Goal: Transaction & Acquisition: Purchase product/service

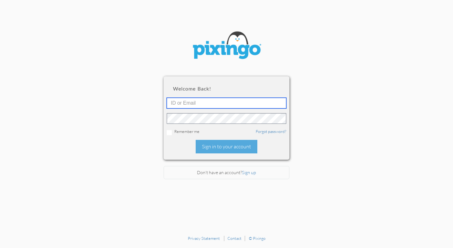
click at [170, 104] on input "text" at bounding box center [227, 103] width 120 height 11
type input "2109"
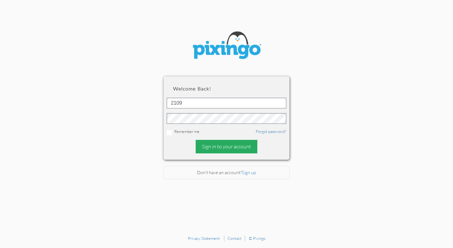
click at [212, 145] on div "Sign in to your account" at bounding box center [227, 147] width 62 height 14
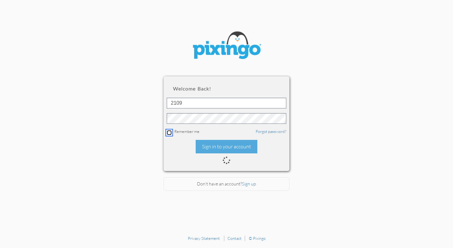
click at [167, 131] on input "checkbox" at bounding box center [169, 132] width 5 height 5
checkbox input "true"
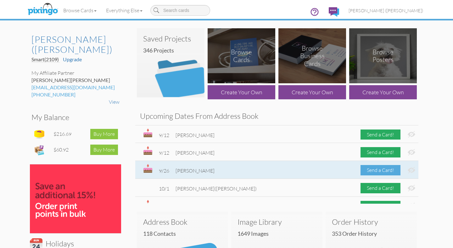
click at [370, 170] on div "Send a Card!" at bounding box center [381, 170] width 40 height 10
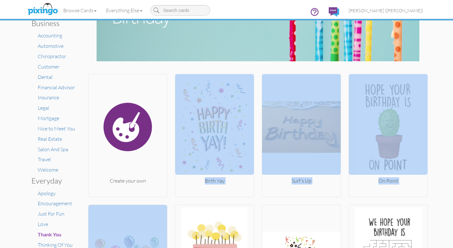
scroll to position [46, 0]
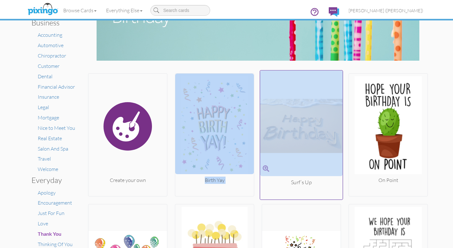
drag, startPoint x: 345, startPoint y: 235, endPoint x: 278, endPoint y: 93, distance: 156.5
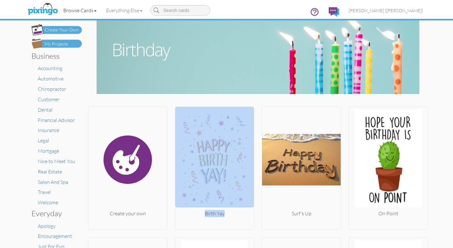
scroll to position [0, 0]
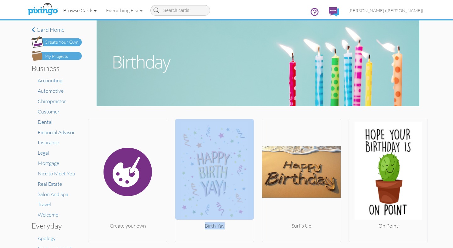
drag, startPoint x: 78, startPoint y: 42, endPoint x: 83, endPoint y: 15, distance: 27.4
click at [83, 15] on product-list "Toggle navigation Visit Pixingo Mobile Browse Cards Business Accounting Automot…" at bounding box center [226, 124] width 453 height 248
click at [59, 56] on div "My Projects" at bounding box center [56, 56] width 23 height 7
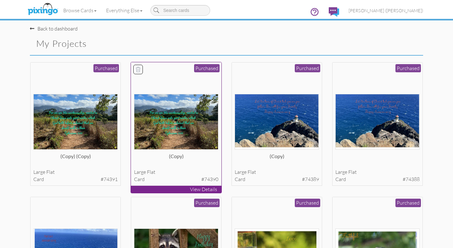
click at [164, 112] on img at bounding box center [176, 122] width 85 height 56
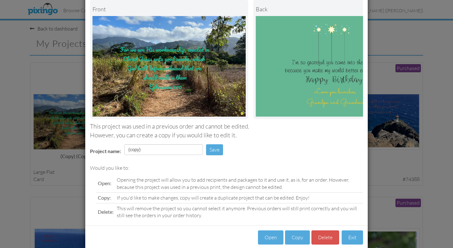
scroll to position [44, 0]
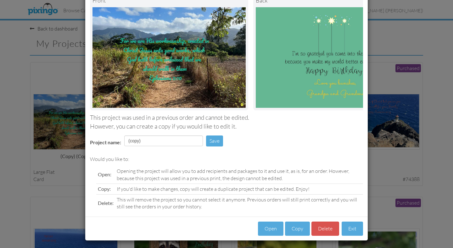
drag, startPoint x: 243, startPoint y: 211, endPoint x: 238, endPoint y: 246, distance: 35.0
click at [238, 247] on div "Load Project Front back This project was used in a previous order and cannot be…" at bounding box center [226, 124] width 453 height 248
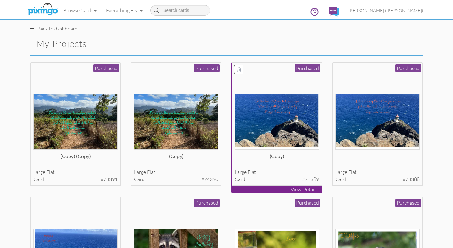
click at [257, 124] on img at bounding box center [277, 122] width 85 height 56
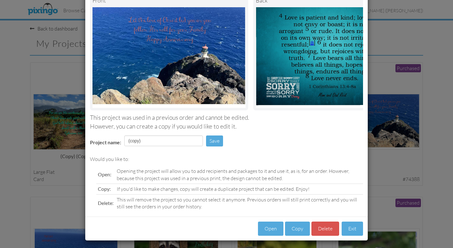
drag, startPoint x: 256, startPoint y: 226, endPoint x: 256, endPoint y: 247, distance: 20.5
click at [256, 248] on div "Load Project Front back This project was used in a previous order and cannot be…" at bounding box center [226, 124] width 453 height 248
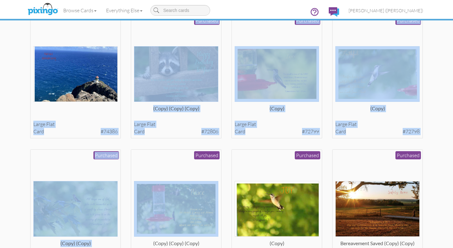
drag, startPoint x: 125, startPoint y: 216, endPoint x: 126, endPoint y: 248, distance: 31.8
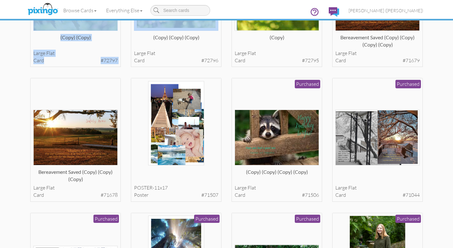
scroll to position [407, 0]
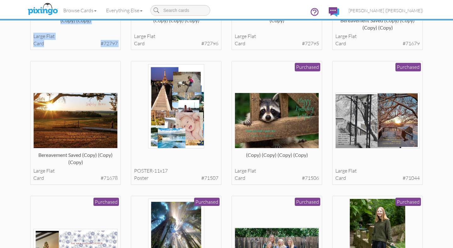
drag, startPoint x: 327, startPoint y: 234, endPoint x: 328, endPoint y: 244, distance: 9.8
click at [328, 244] on div "(copy) (copy) large flat card #74391 Purchased View Details (copy)" at bounding box center [226, 200] width 403 height 1088
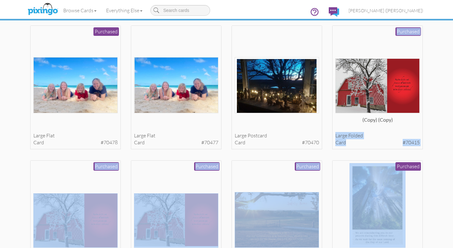
scroll to position [717, 0]
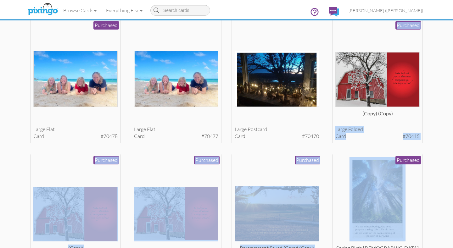
drag, startPoint x: 328, startPoint y: 228, endPoint x: 328, endPoint y: 241, distance: 13.2
click at [381, 213] on img at bounding box center [378, 199] width 56 height 85
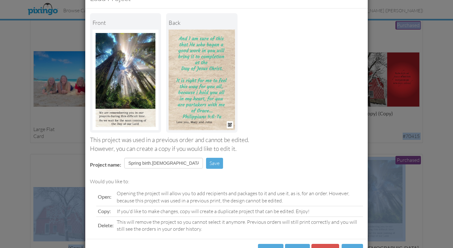
scroll to position [44, 0]
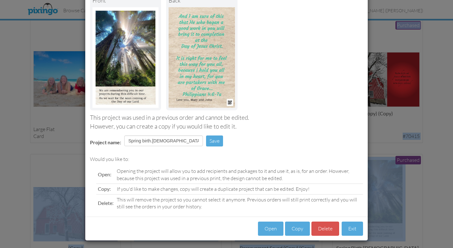
drag, startPoint x: 243, startPoint y: 223, endPoint x: 241, endPoint y: 238, distance: 14.9
click at [241, 238] on div "Load Project Front back This project was used in a previous order and cannot be…" at bounding box center [226, 103] width 283 height 276
click at [349, 229] on button "Exit" at bounding box center [352, 229] width 21 height 14
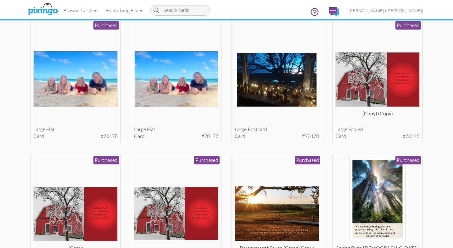
scroll to position [721, 0]
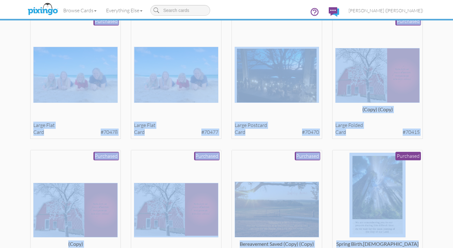
drag, startPoint x: 428, startPoint y: 238, endPoint x: 424, endPoint y: 236, distance: 4.1
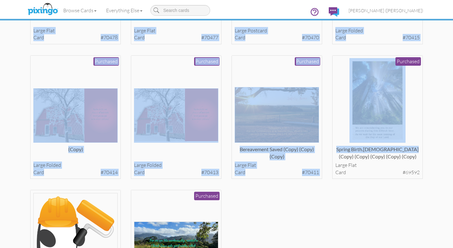
scroll to position [877, 0]
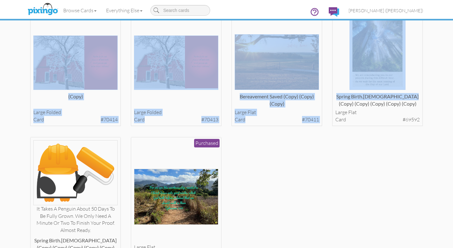
drag, startPoint x: 424, startPoint y: 236, endPoint x: 425, endPoint y: 245, distance: 9.1
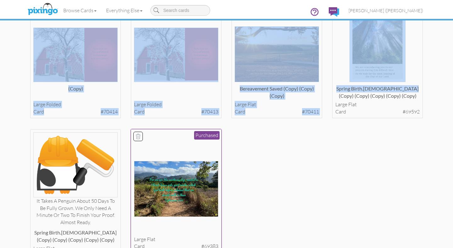
click at [171, 204] on img at bounding box center [176, 189] width 85 height 56
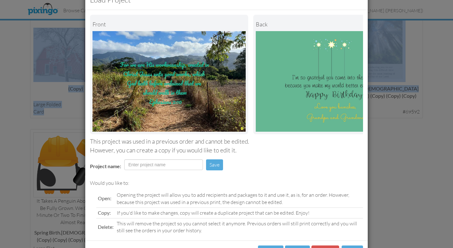
scroll to position [44, 0]
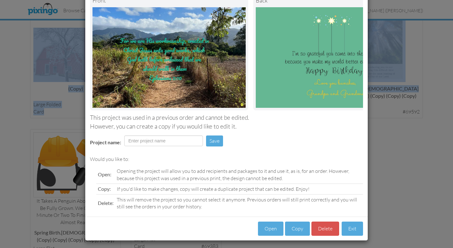
drag, startPoint x: 189, startPoint y: 221, endPoint x: 191, endPoint y: 244, distance: 24.0
click at [191, 247] on div "Load Project Front back This project was used in a previous order and cannot be…" at bounding box center [226, 124] width 453 height 248
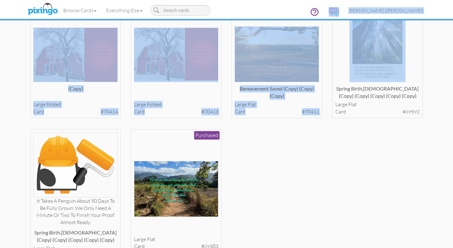
drag, startPoint x: 328, startPoint y: 46, endPoint x: 328, endPoint y: 23, distance: 23.0
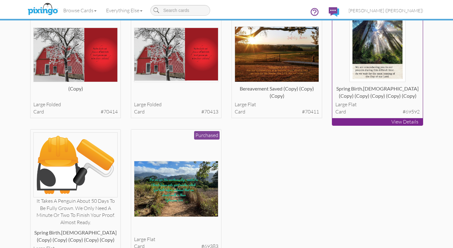
click at [394, 118] on p "View Details" at bounding box center [377, 121] width 91 height 7
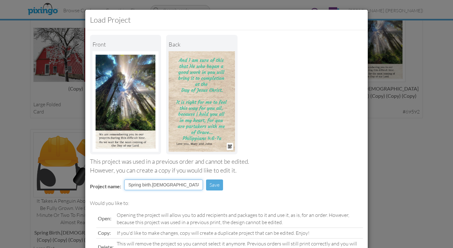
drag, startPoint x: 202, startPoint y: 185, endPoint x: 138, endPoint y: 191, distance: 64.5
click at [138, 191] on td "Spring birth.[DEMOGRAPHIC_DATA] (copy) (copy) (copy) (copy) (copy)" at bounding box center [164, 187] width 82 height 19
type input "S"
type input "bereavement"
click at [214, 186] on button "Save" at bounding box center [214, 185] width 17 height 11
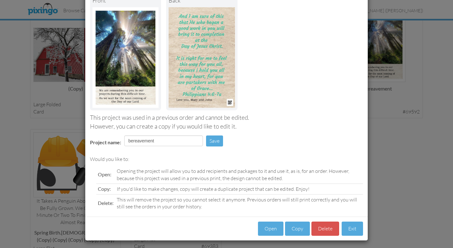
drag, startPoint x: 296, startPoint y: 223, endPoint x: 294, endPoint y: 243, distance: 19.7
click at [294, 244] on div "Load Project Front back This project was used in a previous order and cannot be…" at bounding box center [226, 124] width 453 height 248
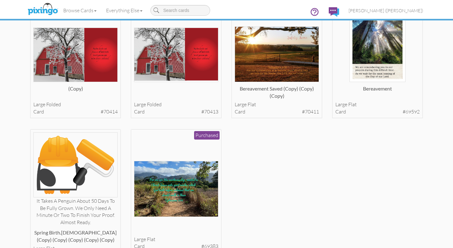
drag, startPoint x: 244, startPoint y: 177, endPoint x: 245, endPoint y: 246, distance: 68.6
drag, startPoint x: 242, startPoint y: 230, endPoint x: 279, endPoint y: 180, distance: 62.5
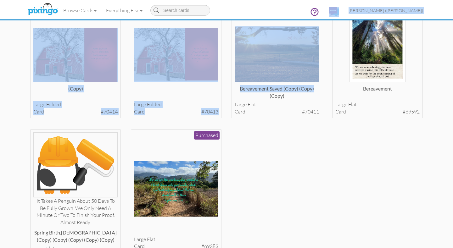
drag, startPoint x: 324, startPoint y: 36, endPoint x: 323, endPoint y: 16, distance: 19.8
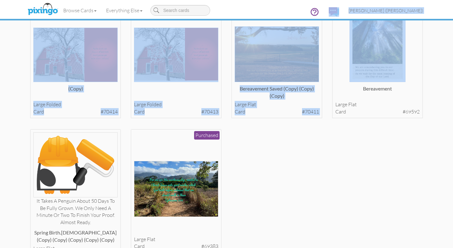
drag, startPoint x: 328, startPoint y: 27, endPoint x: 328, endPoint y: 17, distance: 10.1
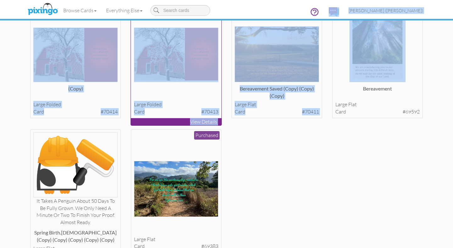
click at [199, 57] on img at bounding box center [176, 55] width 85 height 54
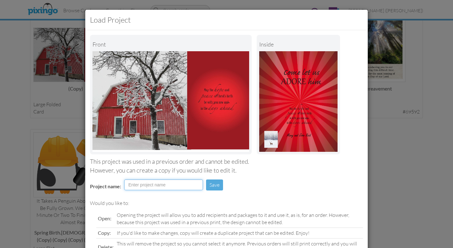
click at [129, 184] on input "Project name:" at bounding box center [163, 185] width 79 height 11
type input "christmas 2024"
click at [213, 186] on button "Save" at bounding box center [214, 185] width 17 height 11
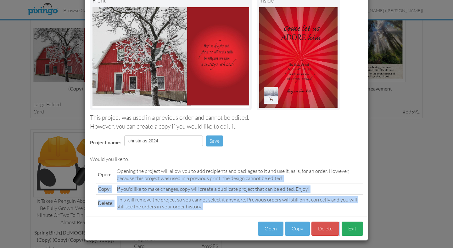
drag, startPoint x: 358, startPoint y: 217, endPoint x: 361, endPoint y: 233, distance: 16.0
click at [361, 233] on div "Load Project Front inside This project was used in a previous order and cannot …" at bounding box center [226, 103] width 283 height 276
click at [356, 227] on button "Exit" at bounding box center [352, 229] width 21 height 14
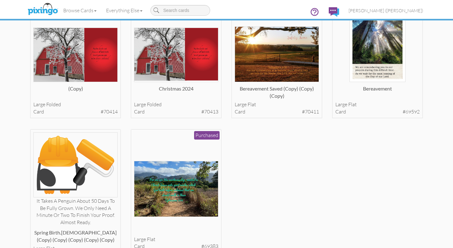
drag, startPoint x: 430, startPoint y: 31, endPoint x: 429, endPoint y: 7, distance: 23.9
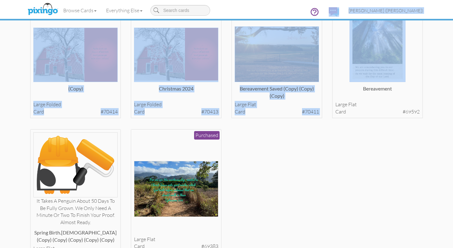
drag, startPoint x: 328, startPoint y: 26, endPoint x: 330, endPoint y: 3, distance: 22.4
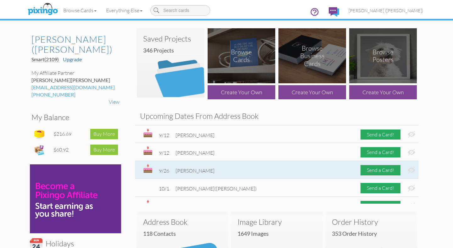
click at [252, 167] on div "9/26 [PERSON_NAME] Send a Card!" at bounding box center [276, 170] width 283 height 18
click at [380, 169] on div "Send a Card!" at bounding box center [381, 170] width 40 height 10
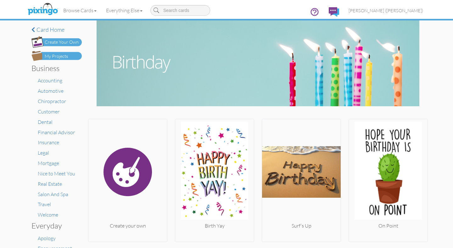
click at [72, 54] on img at bounding box center [56, 56] width 50 height 10
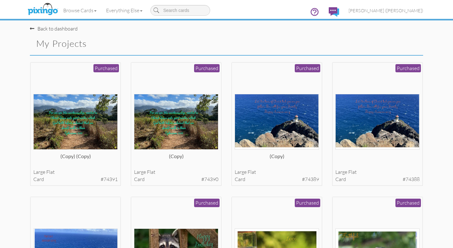
drag, startPoint x: 433, startPoint y: 239, endPoint x: 429, endPoint y: 239, distance: 4.8
drag, startPoint x: 427, startPoint y: 240, endPoint x: 426, endPoint y: 204, distance: 36.5
click at [399, 12] on span "[PERSON_NAME] ([PERSON_NAME])" at bounding box center [386, 10] width 75 height 5
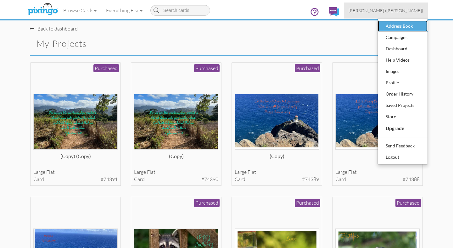
click at [391, 26] on div "Address Book" at bounding box center [402, 25] width 37 height 9
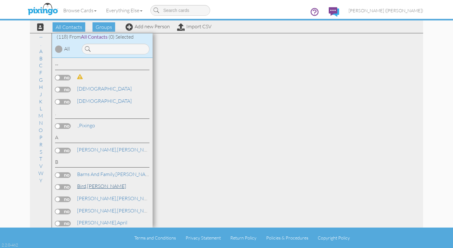
click at [98, 183] on link "[PERSON_NAME]" at bounding box center [101, 186] width 50 height 8
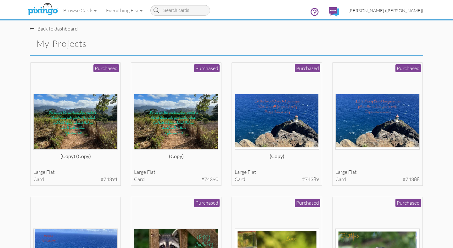
click at [407, 9] on span "[PERSON_NAME] ([PERSON_NAME])" at bounding box center [386, 10] width 75 height 5
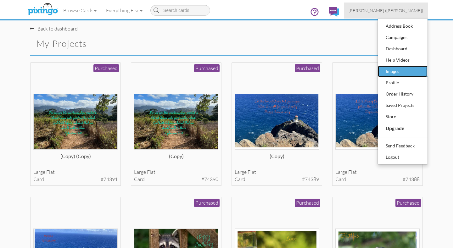
click at [387, 71] on div "Images" at bounding box center [402, 71] width 37 height 9
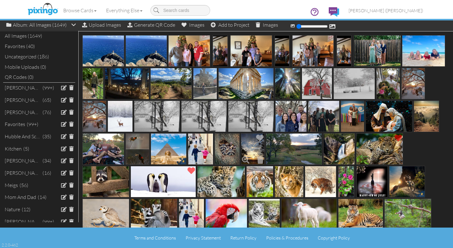
click at [249, 144] on img at bounding box center [253, 148] width 24 height 31
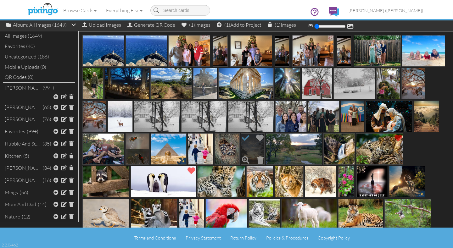
click at [249, 145] on img at bounding box center [253, 148] width 24 height 31
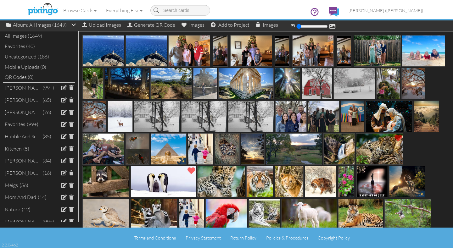
drag, startPoint x: 448, startPoint y: 210, endPoint x: 438, endPoint y: 218, distance: 12.7
drag, startPoint x: 439, startPoint y: 207, endPoint x: 437, endPoint y: 210, distance: 3.4
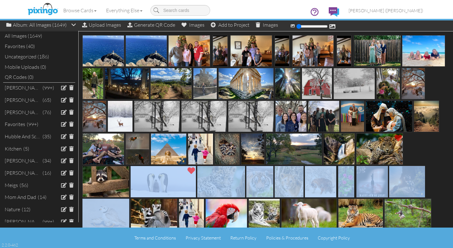
drag, startPoint x: 438, startPoint y: 210, endPoint x: 435, endPoint y: 182, distance: 29.1
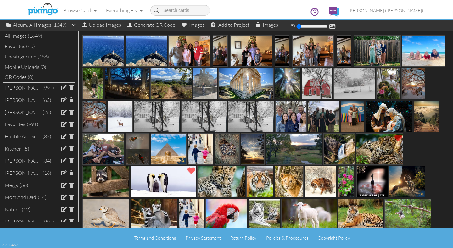
click at [24, 45] on div "Favorites (40)" at bounding box center [39, 46] width 72 height 10
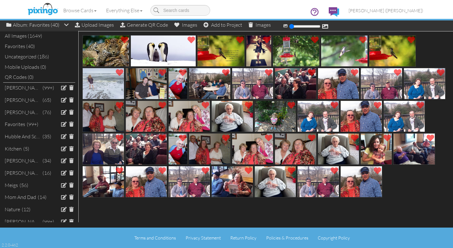
click at [27, 56] on div "Uncategorized (186)" at bounding box center [39, 57] width 72 height 10
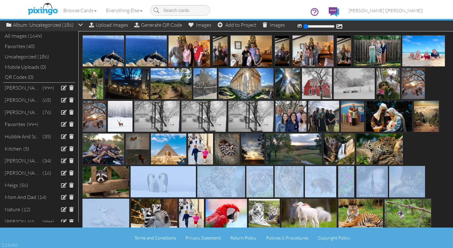
drag, startPoint x: 438, startPoint y: 211, endPoint x: 436, endPoint y: 180, distance: 30.9
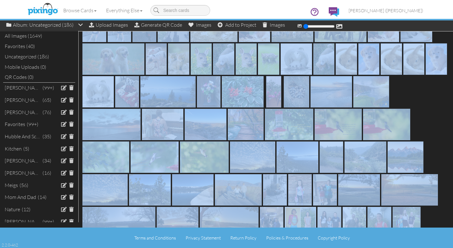
scroll to position [268, 0]
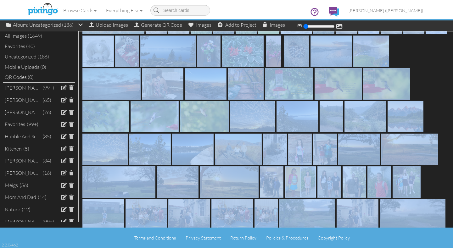
drag, startPoint x: 438, startPoint y: 186, endPoint x: 441, endPoint y: 226, distance: 40.1
click at [441, 226] on div at bounding box center [265, 35] width 373 height 527
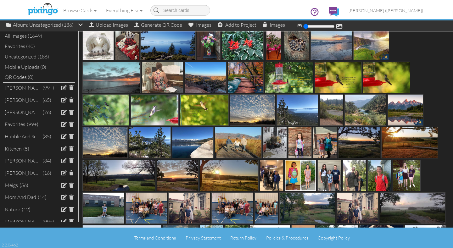
click at [423, 72] on div at bounding box center [265, 28] width 373 height 527
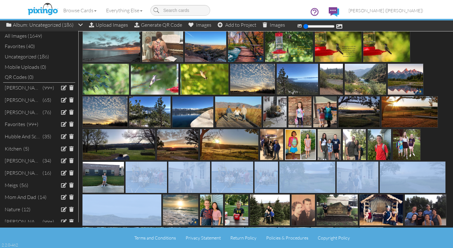
scroll to position [333, 0]
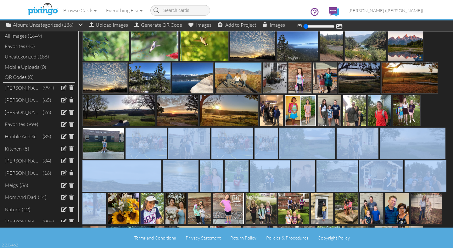
click at [447, 209] on div at bounding box center [265, 29] width 373 height 658
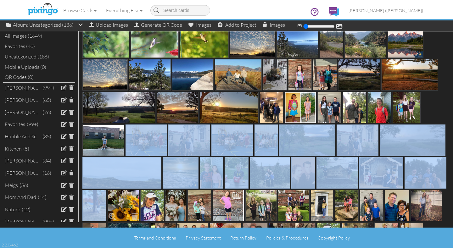
click at [123, 206] on img at bounding box center [123, 205] width 31 height 31
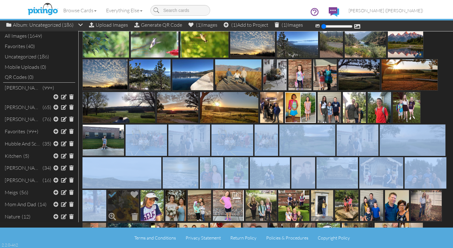
click at [123, 207] on img at bounding box center [123, 205] width 31 height 31
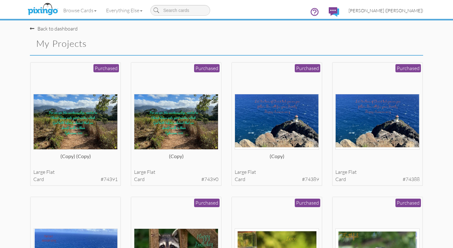
click at [404, 11] on span "[PERSON_NAME] ([PERSON_NAME])" at bounding box center [386, 10] width 75 height 5
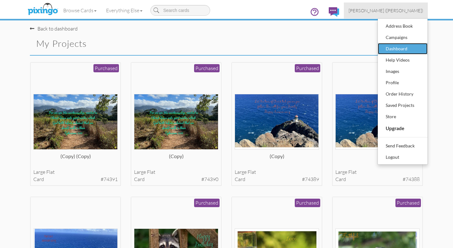
click at [394, 48] on div "Dashboard" at bounding box center [402, 48] width 37 height 9
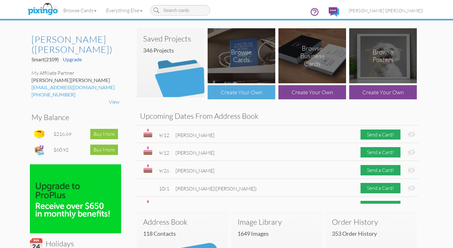
click at [245, 90] on div "Create Your Own" at bounding box center [242, 92] width 68 height 14
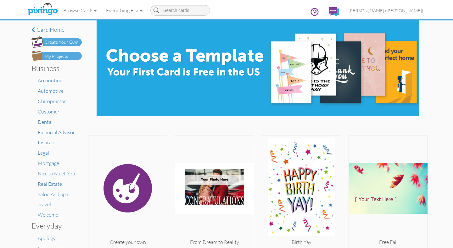
click at [65, 56] on div "My Projects" at bounding box center [56, 56] width 23 height 7
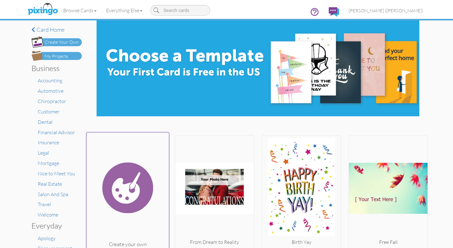
click at [135, 193] on img at bounding box center [128, 188] width 83 height 106
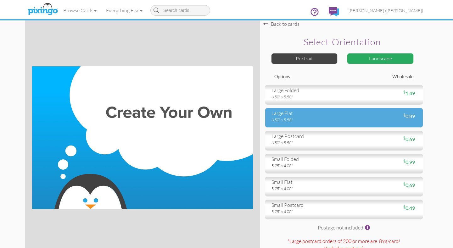
click at [333, 119] on div "8.50" x 5.50"" at bounding box center [306, 120] width 68 height 6
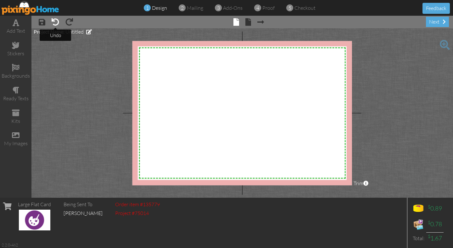
click at [54, 22] on span at bounding box center [56, 22] width 8 height 8
click at [147, 8] on span "1" at bounding box center [147, 7] width 3 height 7
click at [56, 22] on span at bounding box center [56, 22] width 8 height 8
click at [57, 23] on span at bounding box center [56, 22] width 8 height 8
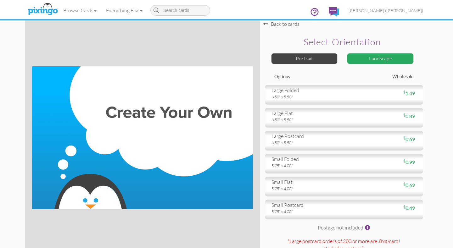
click at [376, 57] on div "Landscape" at bounding box center [380, 58] width 67 height 11
click at [366, 57] on div "Landscape" at bounding box center [380, 58] width 67 height 11
click at [301, 60] on div "Portrait" at bounding box center [304, 58] width 67 height 11
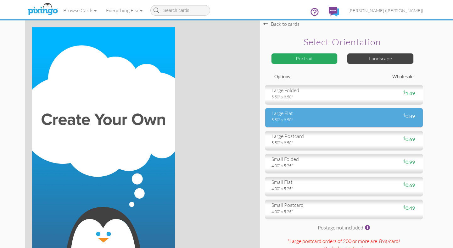
click at [305, 118] on div "5.50" x 8.50"" at bounding box center [306, 120] width 68 height 6
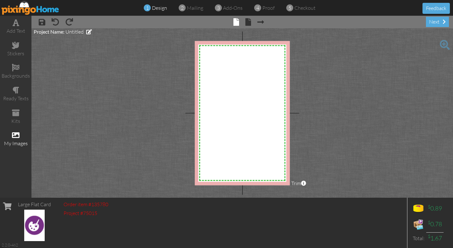
click at [14, 134] on span at bounding box center [16, 136] width 8 height 8
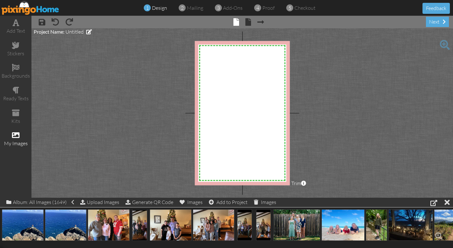
click at [450, 226] on img at bounding box center [455, 225] width 42 height 31
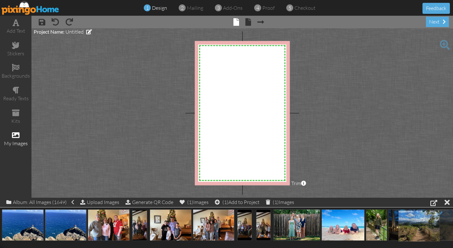
drag, startPoint x: 447, startPoint y: 223, endPoint x: 433, endPoint y: 210, distance: 19.6
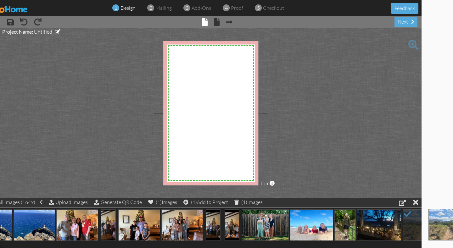
scroll to position [0, 57]
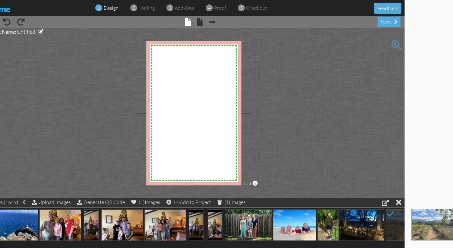
drag, startPoint x: 434, startPoint y: 223, endPoint x: 442, endPoint y: 222, distance: 7.6
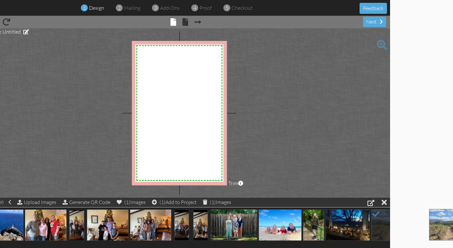
scroll to position [0, 0]
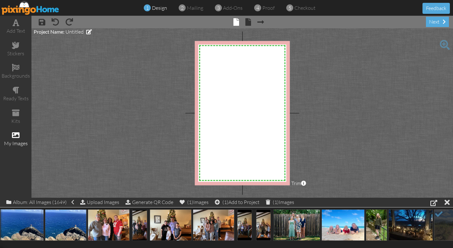
click at [0, 223] on div at bounding box center [226, 225] width 453 height 35
click at [451, 228] on img at bounding box center [455, 225] width 42 height 31
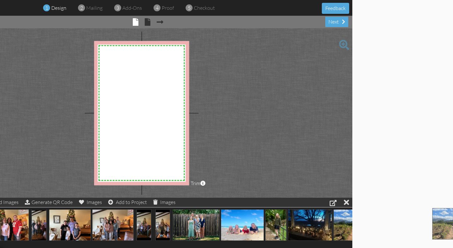
scroll to position [0, 126]
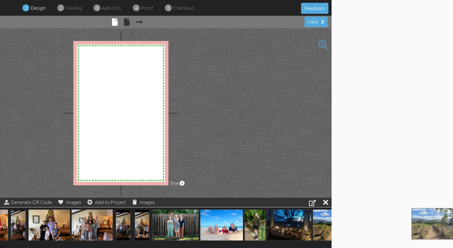
drag, startPoint x: 448, startPoint y: 226, endPoint x: 453, endPoint y: 225, distance: 4.5
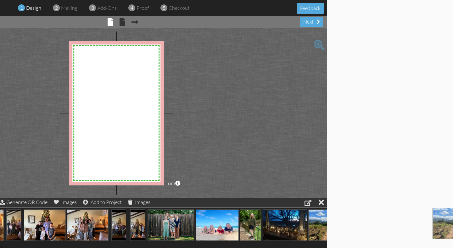
drag, startPoint x: 448, startPoint y: 223, endPoint x: 453, endPoint y: 221, distance: 4.9
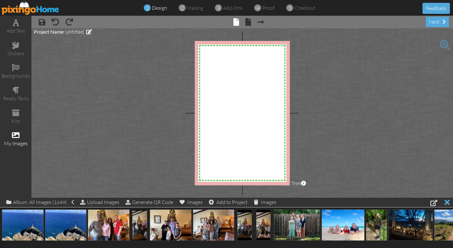
click at [449, 202] on div at bounding box center [447, 202] width 5 height 9
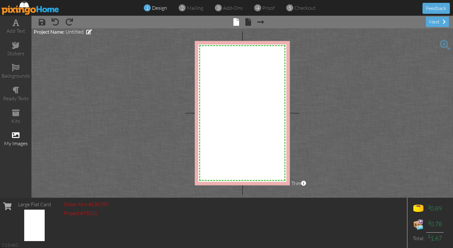
click at [15, 133] on span at bounding box center [16, 136] width 8 height 8
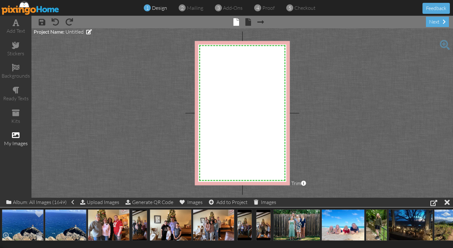
scroll to position [0, 1]
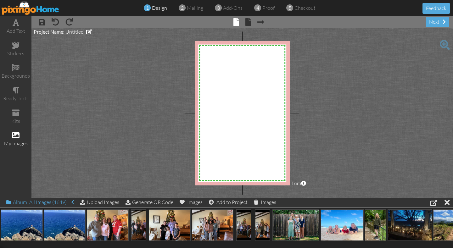
click at [73, 202] on span at bounding box center [72, 202] width 3 height 6
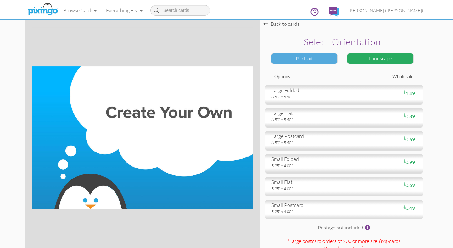
click at [314, 59] on div "Portrait" at bounding box center [304, 58] width 67 height 11
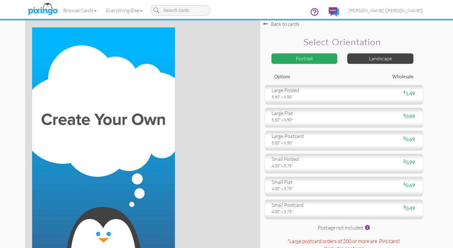
drag, startPoint x: 254, startPoint y: 231, endPoint x: 251, endPoint y: 248, distance: 17.5
click at [252, 248] on div at bounding box center [142, 137] width 235 height 235
drag, startPoint x: 235, startPoint y: 234, endPoint x: 236, endPoint y: 246, distance: 11.3
click at [236, 247] on div at bounding box center [142, 137] width 221 height 221
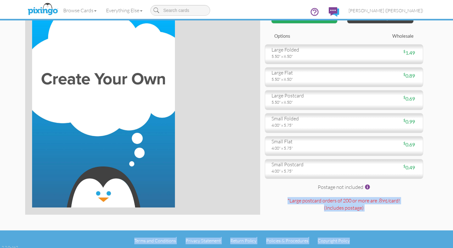
scroll to position [43, 0]
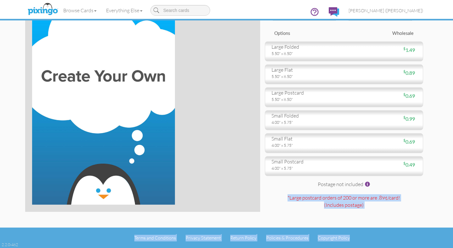
drag, startPoint x: 440, startPoint y: 235, endPoint x: 435, endPoint y: 248, distance: 13.5
click at [435, 248] on select-card-size "Toggle navigation Visit Pixingo Mobile Browse Cards Business Accounting Automot…" at bounding box center [226, 103] width 453 height 292
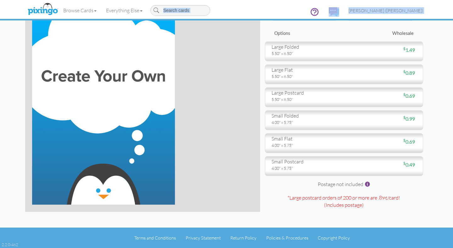
drag, startPoint x: 258, startPoint y: 38, endPoint x: 257, endPoint y: 21, distance: 17.6
click at [258, 16] on select-card-size "Toggle navigation Visit Pixingo Mobile Browse Cards Business Accounting Automot…" at bounding box center [226, 103] width 453 height 292
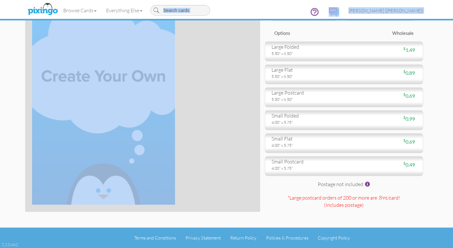
drag, startPoint x: 244, startPoint y: 35, endPoint x: 243, endPoint y: 13, distance: 22.0
click at [243, 13] on select-card-size "Toggle navigation Visit Pixingo Mobile Browse Cards Business Accounting Automot…" at bounding box center [226, 103] width 453 height 292
drag, startPoint x: 440, startPoint y: 26, endPoint x: 442, endPoint y: 14, distance: 12.1
click at [442, 15] on select-card-size "Toggle navigation Visit Pixingo Mobile Browse Cards Business Accounting Automot…" at bounding box center [226, 103] width 453 height 292
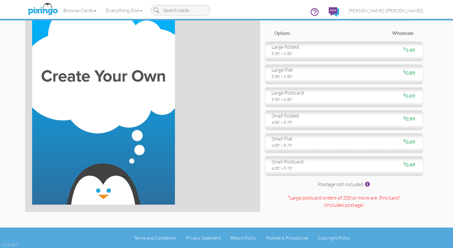
drag, startPoint x: 439, startPoint y: 33, endPoint x: 439, endPoint y: 20, distance: 13.5
click at [439, 20] on select-card-size "Toggle navigation Visit Pixingo Mobile Browse Cards Business Accounting Automot…" at bounding box center [226, 103] width 453 height 292
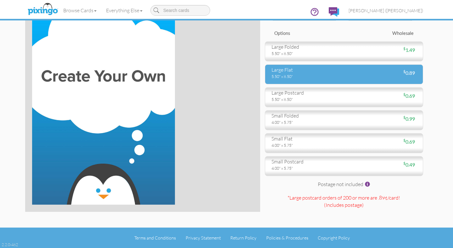
click at [331, 75] on div "5.50" x 8.50"" at bounding box center [306, 77] width 68 height 6
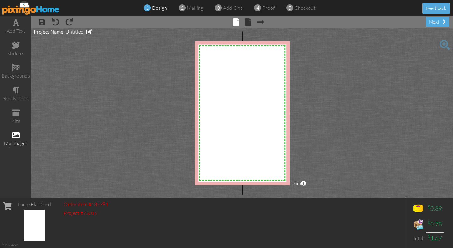
click at [15, 133] on span at bounding box center [16, 136] width 8 height 8
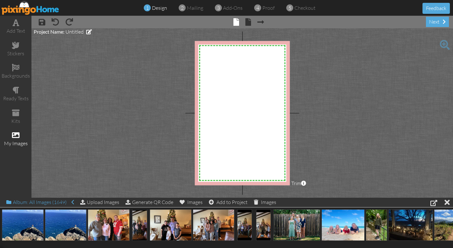
click at [42, 203] on div "Album: All Images (1649)" at bounding box center [40, 202] width 68 height 9
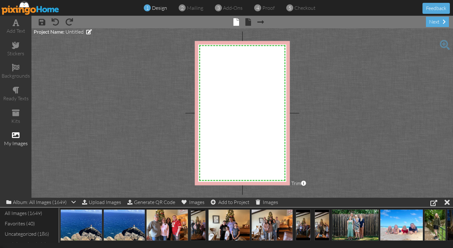
click at [18, 223] on div "Favorites (40)" at bounding box center [29, 224] width 53 height 10
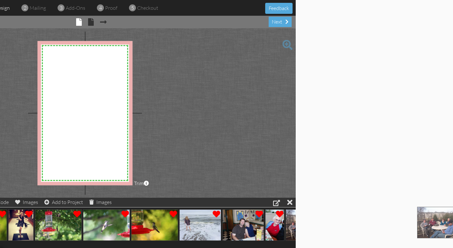
scroll to position [0, 164]
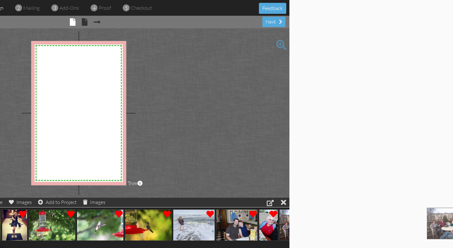
drag, startPoint x: 453, startPoint y: 226, endPoint x: 410, endPoint y: 227, distance: 43.1
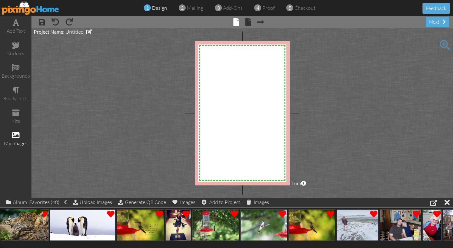
drag, startPoint x: 5, startPoint y: 218, endPoint x: 0, endPoint y: 217, distance: 5.4
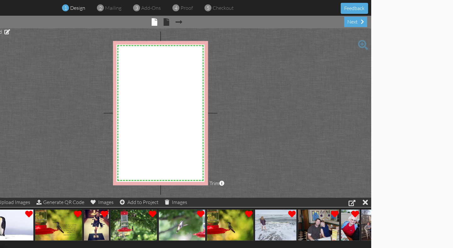
scroll to position [0, 126]
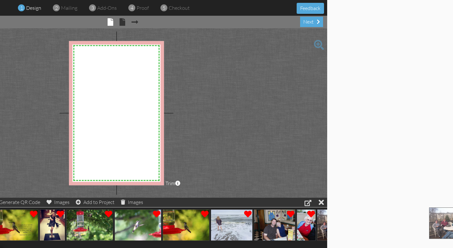
drag, startPoint x: 448, startPoint y: 227, endPoint x: 453, endPoint y: 224, distance: 5.6
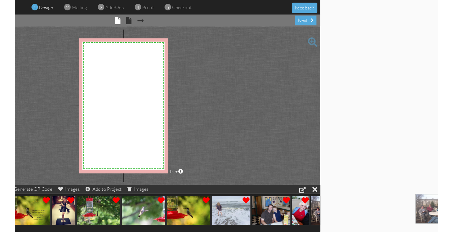
scroll to position [0, 0]
